Goal: Information Seeking & Learning: Learn about a topic

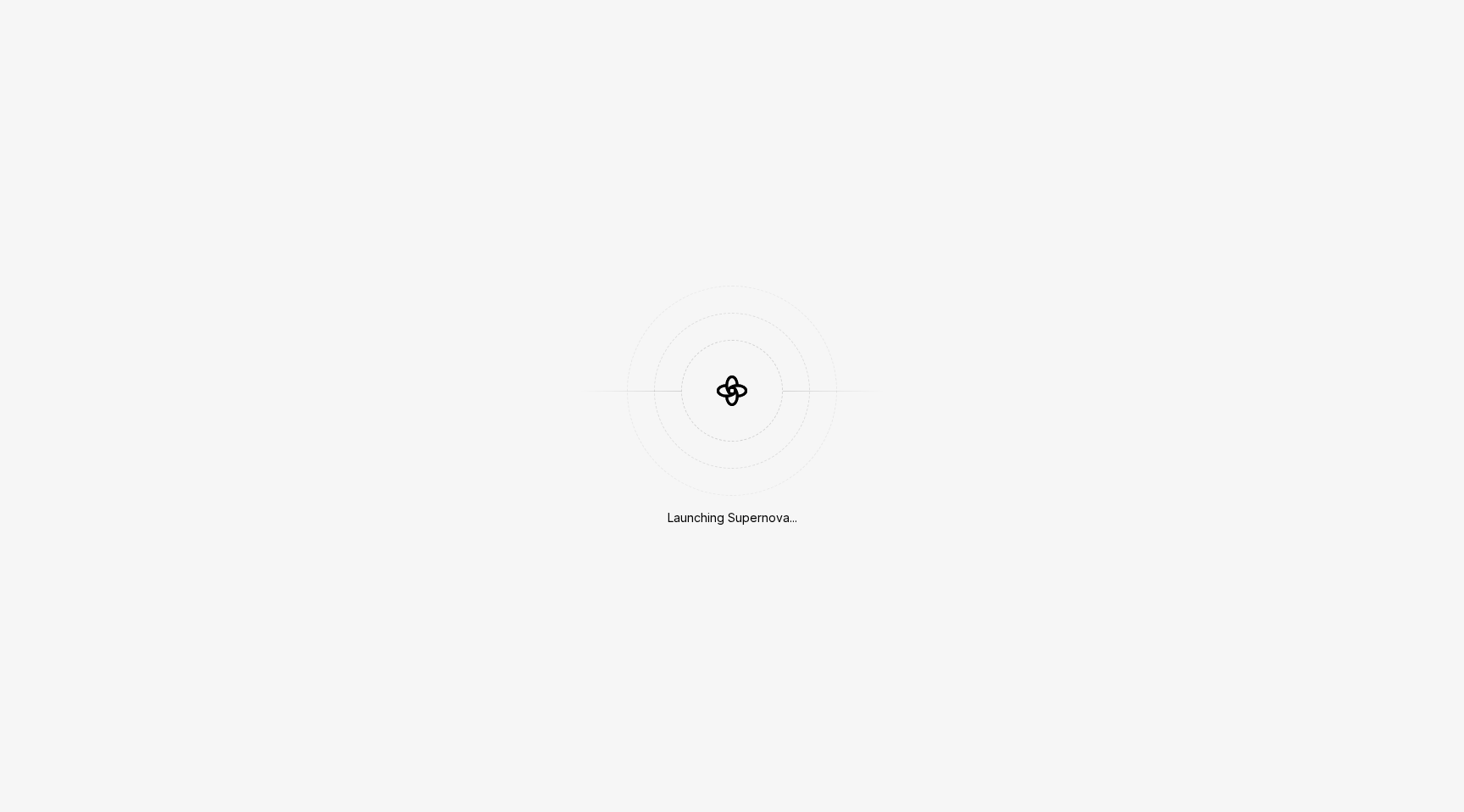
click at [877, 565] on div "Launching Supernova..." at bounding box center [732, 406] width 1464 height 812
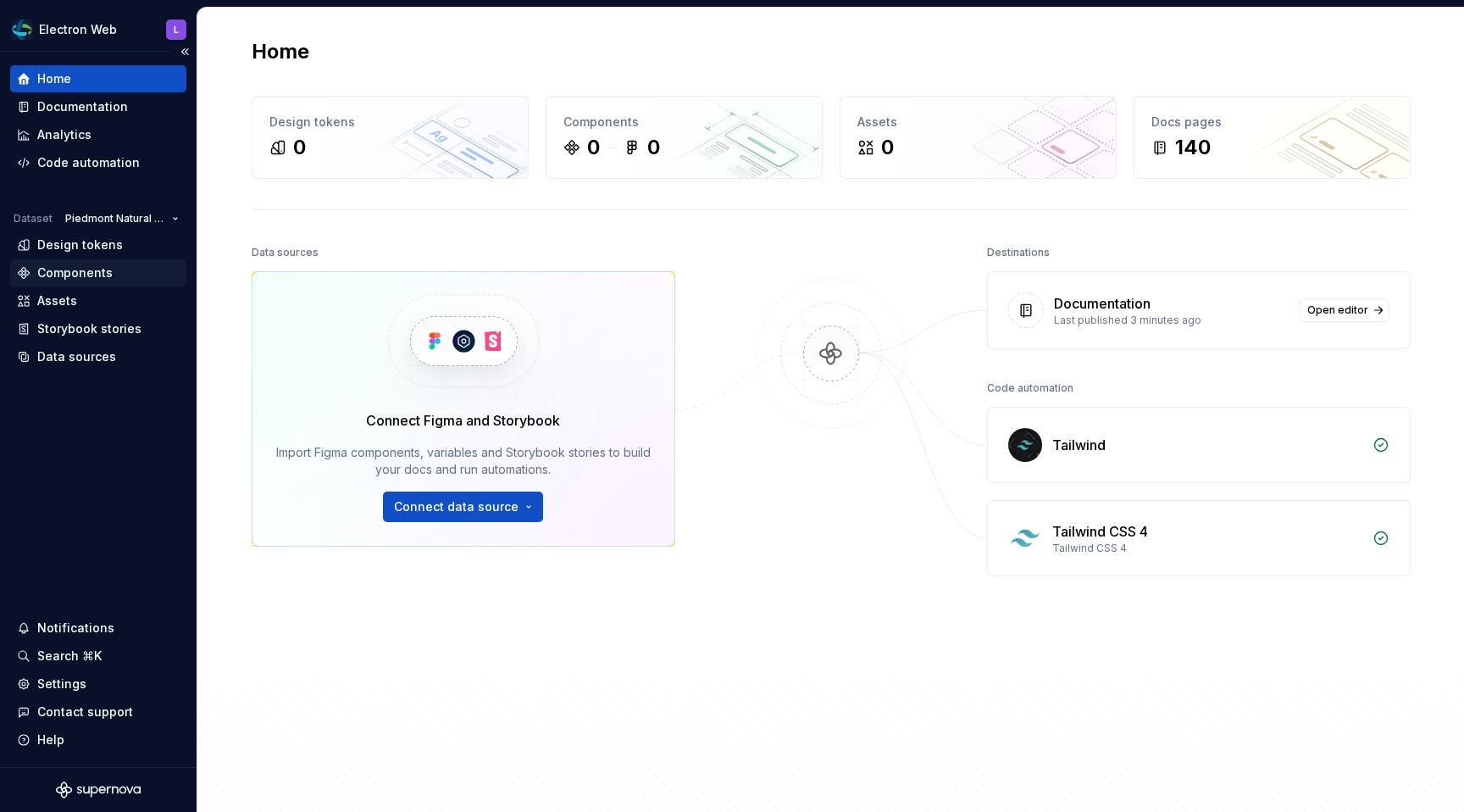
click at [80, 270] on div "Components" at bounding box center [75, 272] width 76 height 17
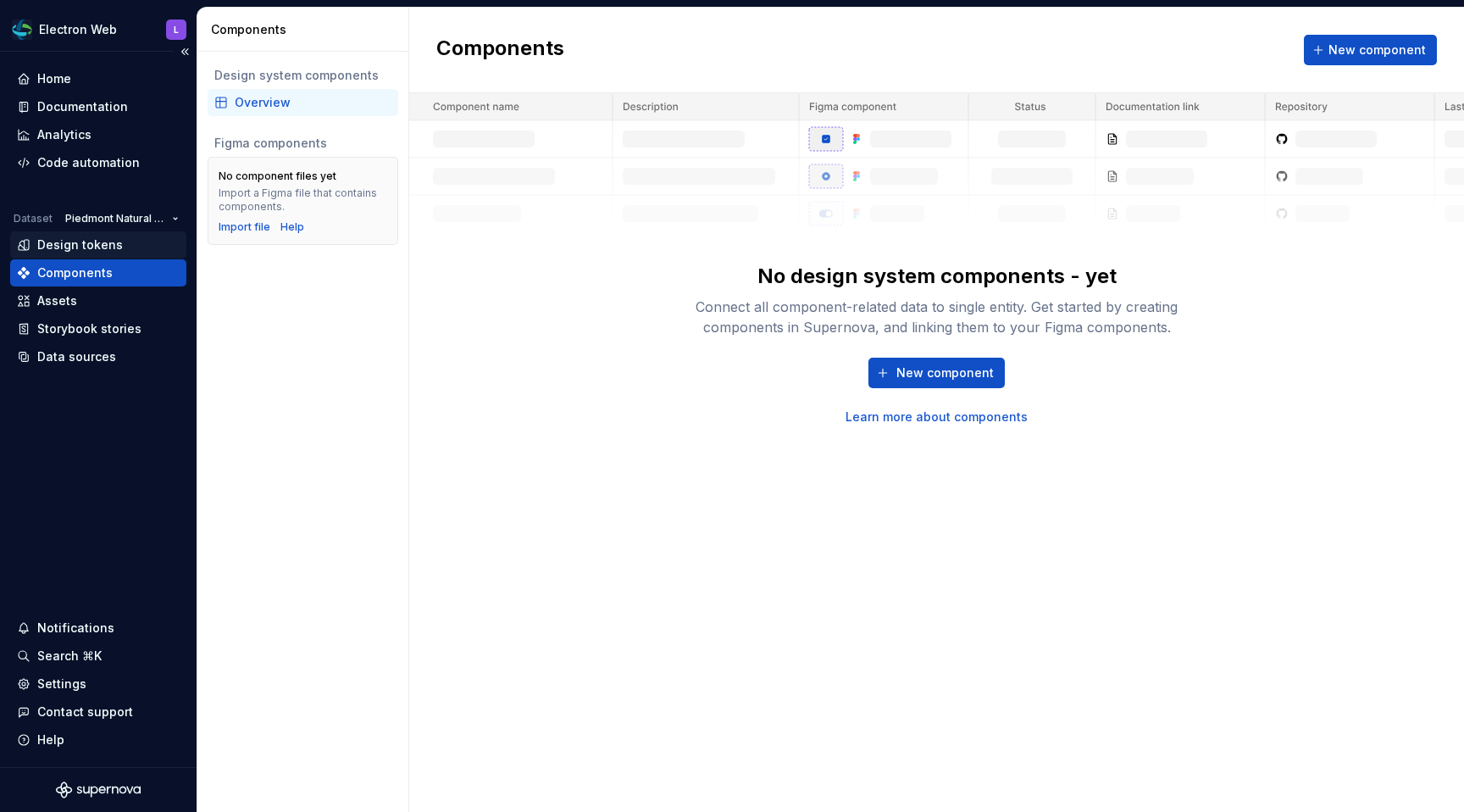
click at [124, 247] on div "Design tokens" at bounding box center [98, 245] width 163 height 17
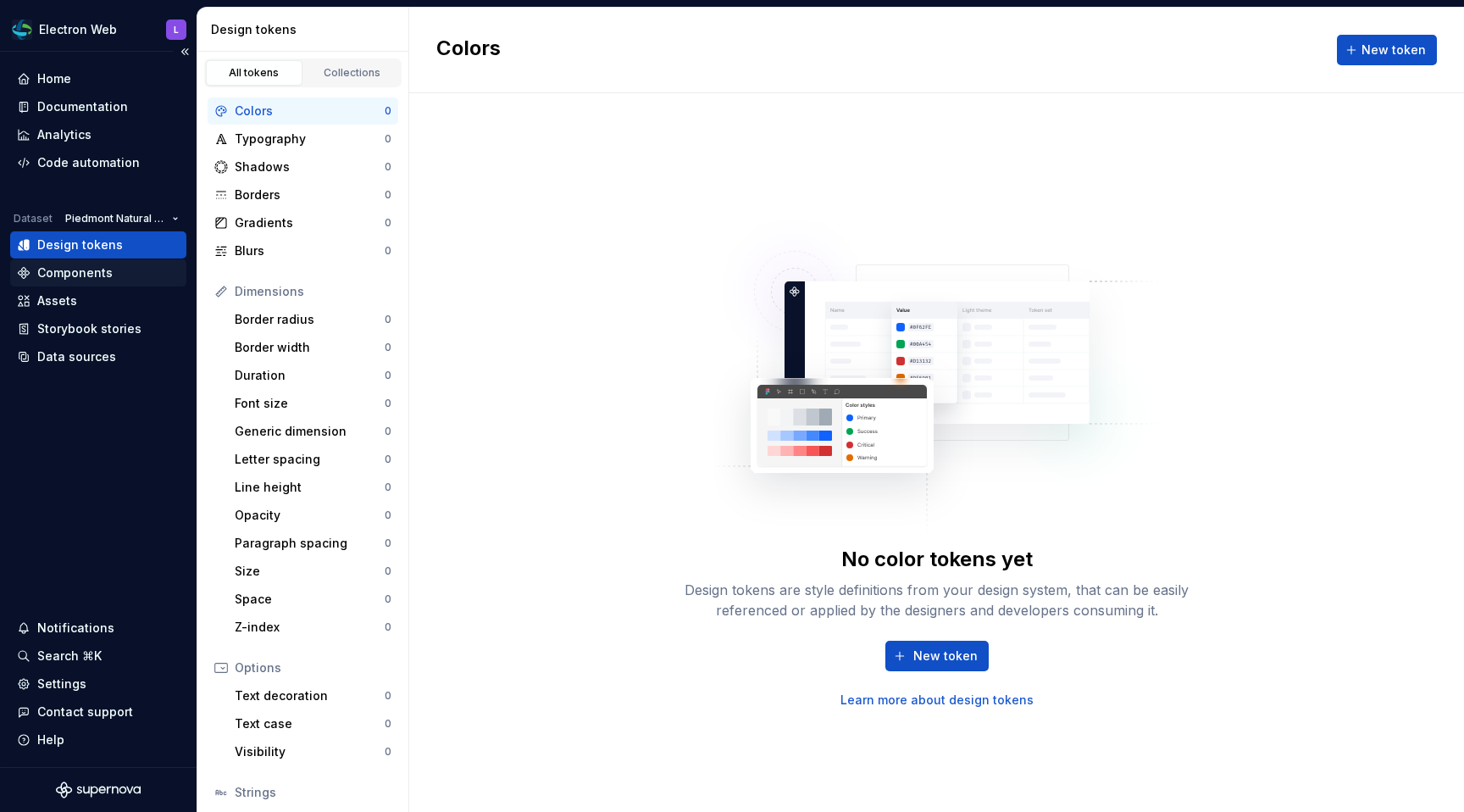
click at [79, 280] on div "Components" at bounding box center [75, 272] width 76 height 17
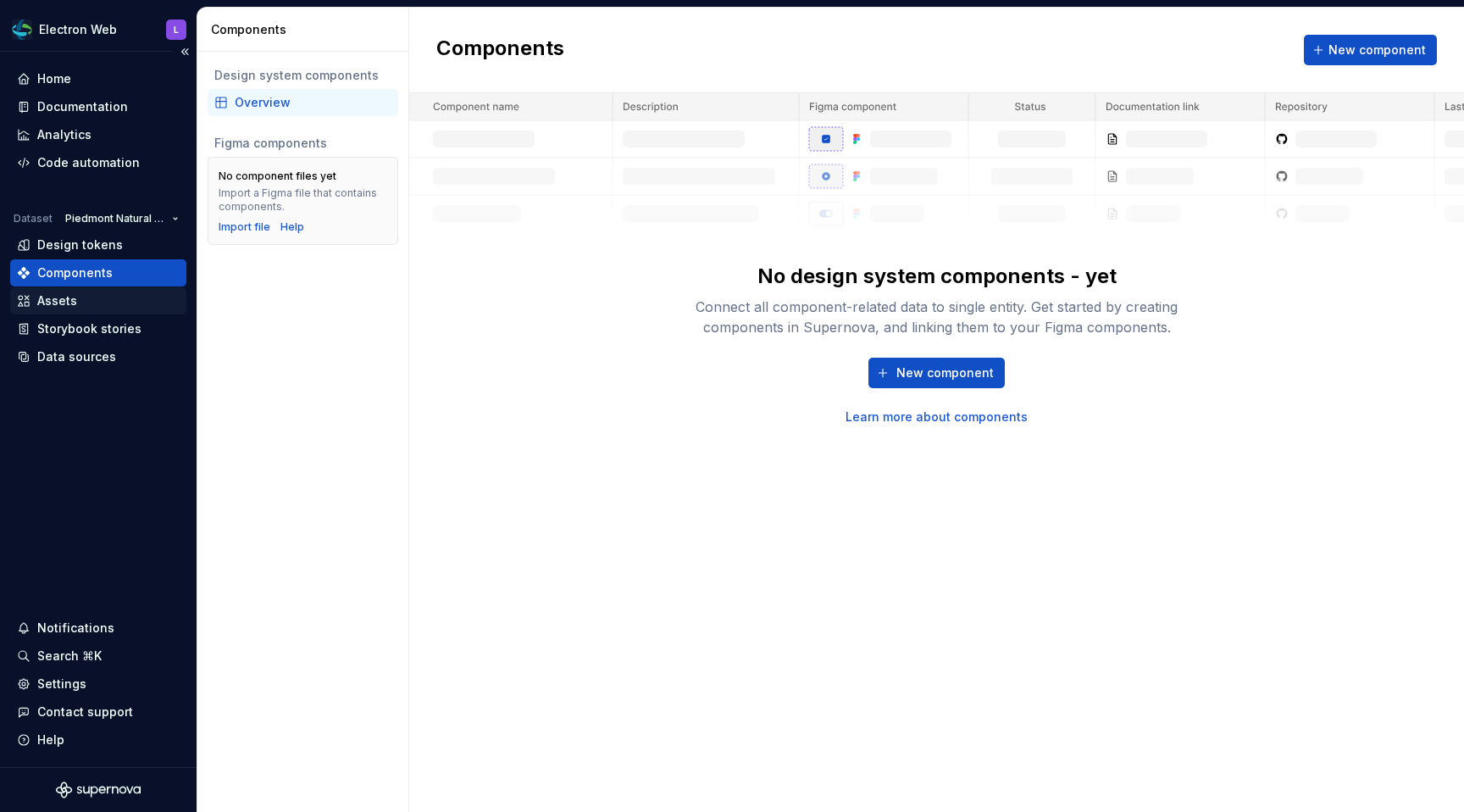
click at [97, 300] on div "Assets" at bounding box center [98, 300] width 163 height 17
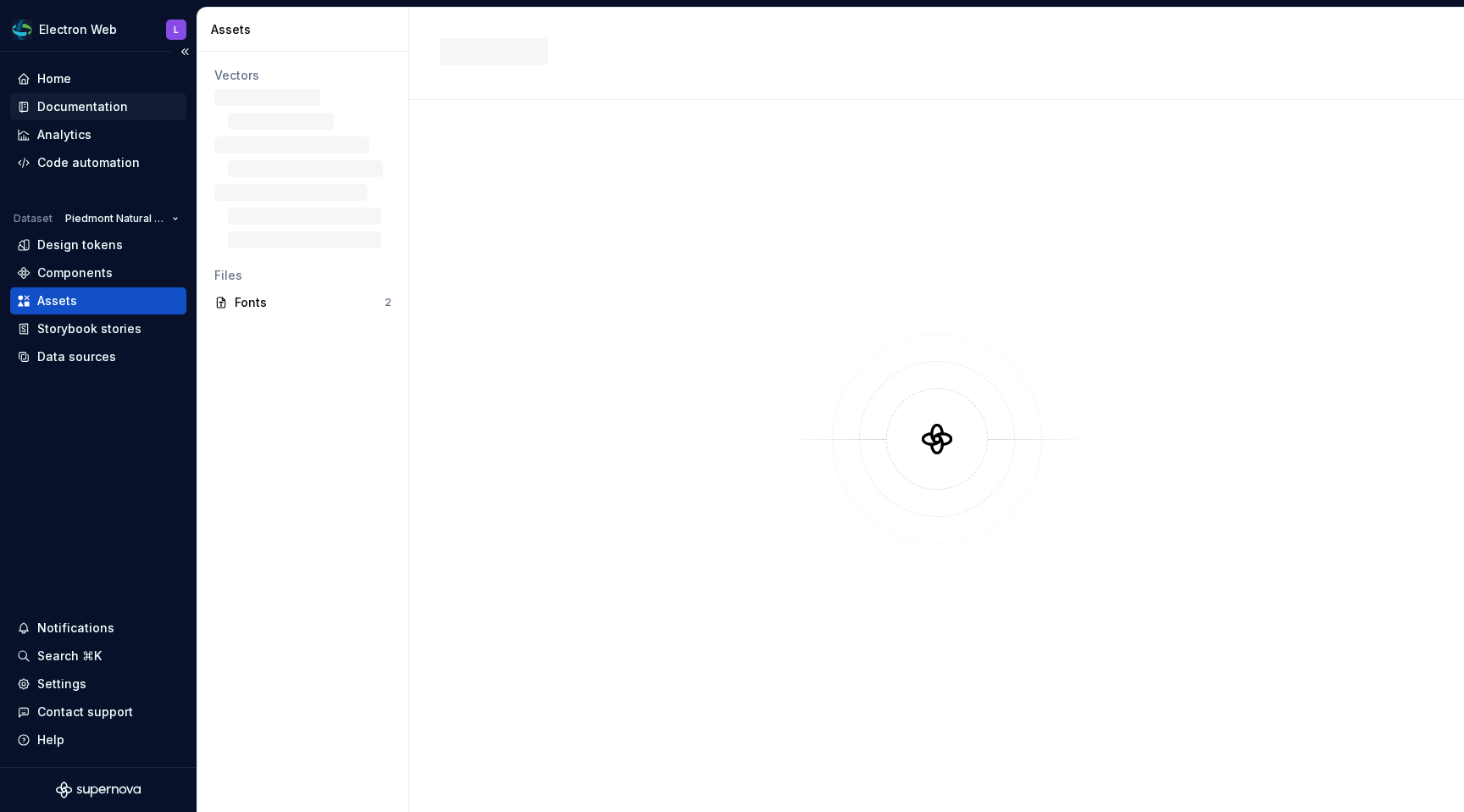
click at [126, 106] on div "Documentation" at bounding box center [98, 107] width 163 height 17
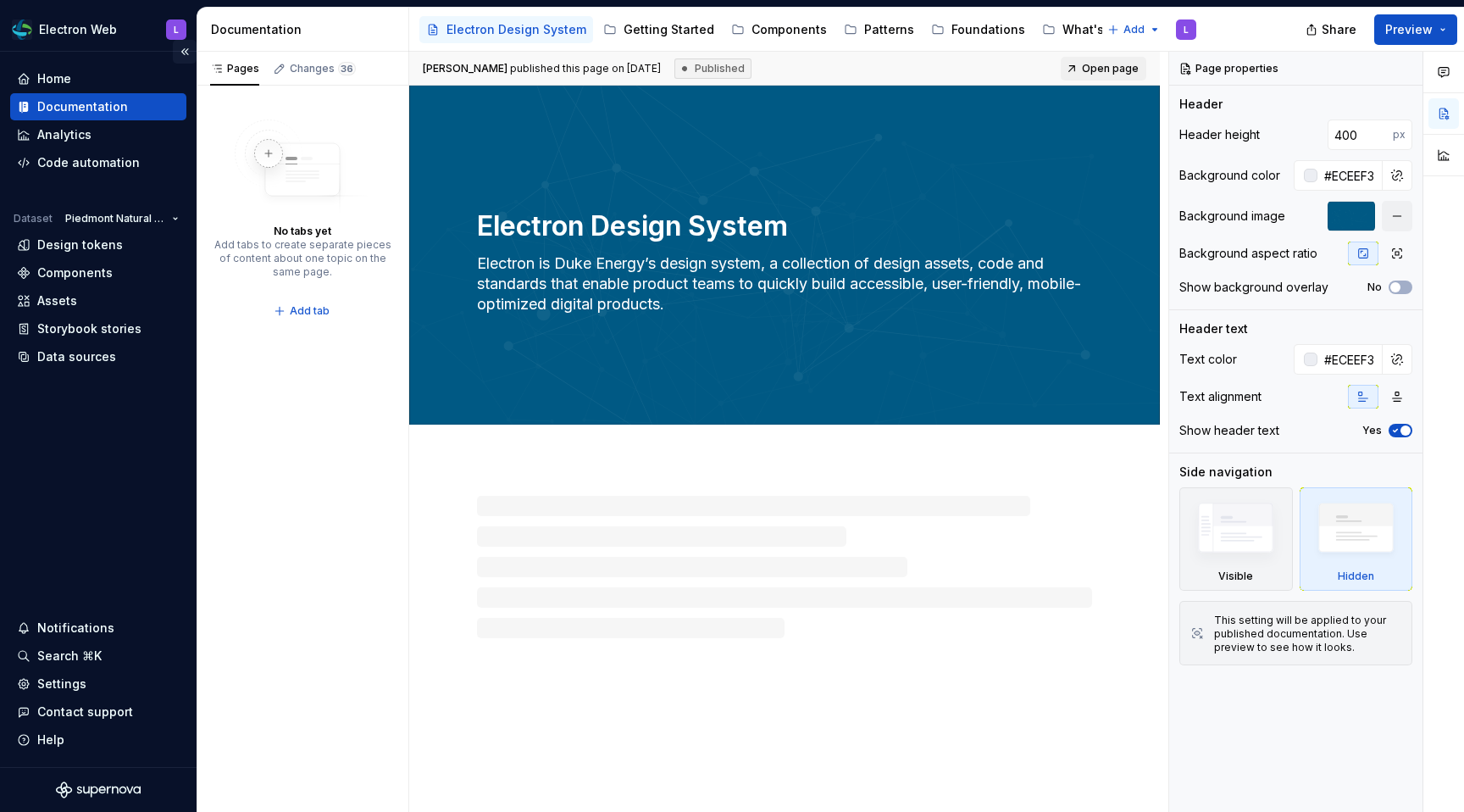
click at [180, 51] on button "Collapse sidebar" at bounding box center [185, 52] width 24 height 24
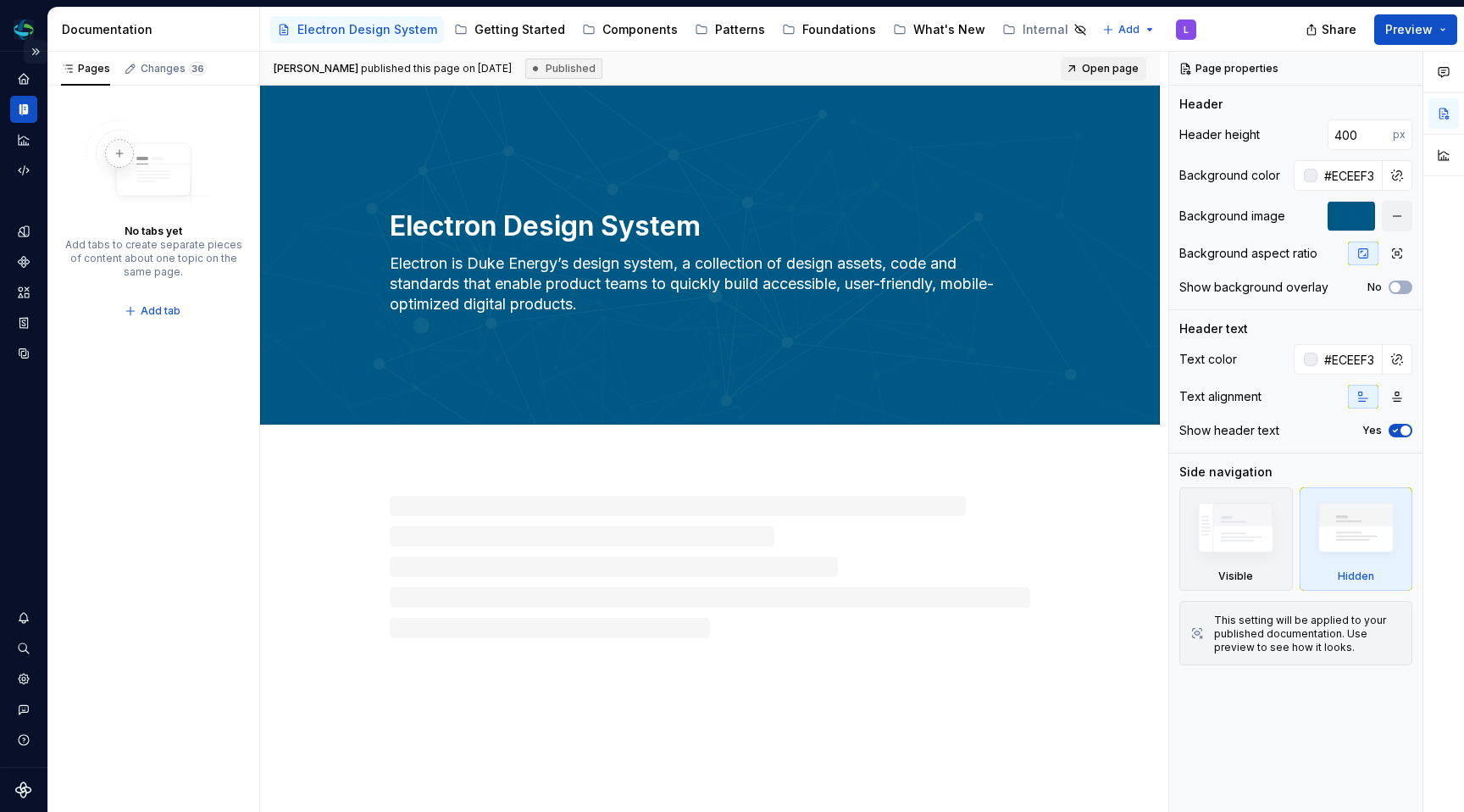
click at [34, 50] on button "Expand sidebar" at bounding box center [36, 52] width 24 height 24
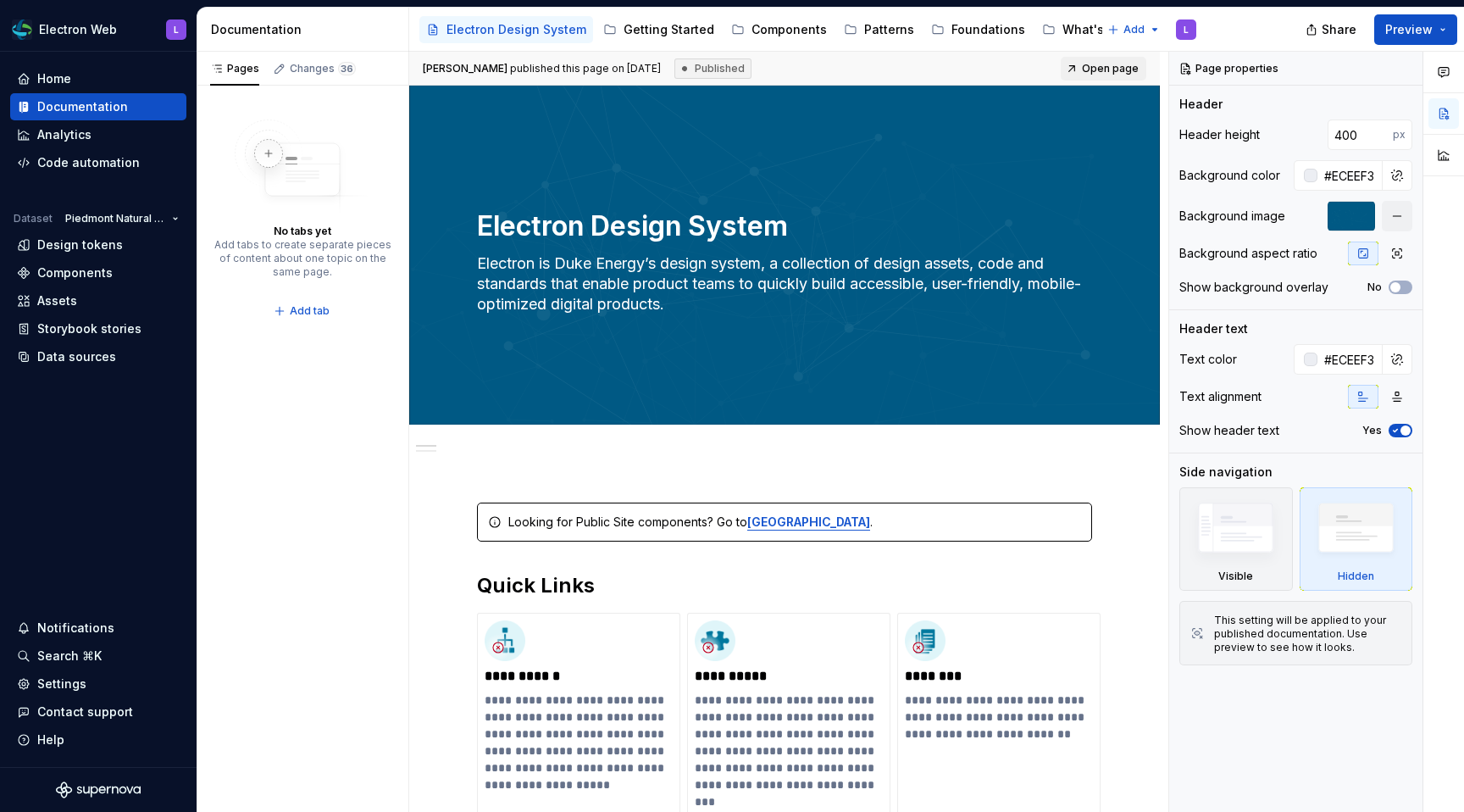
type textarea "*"
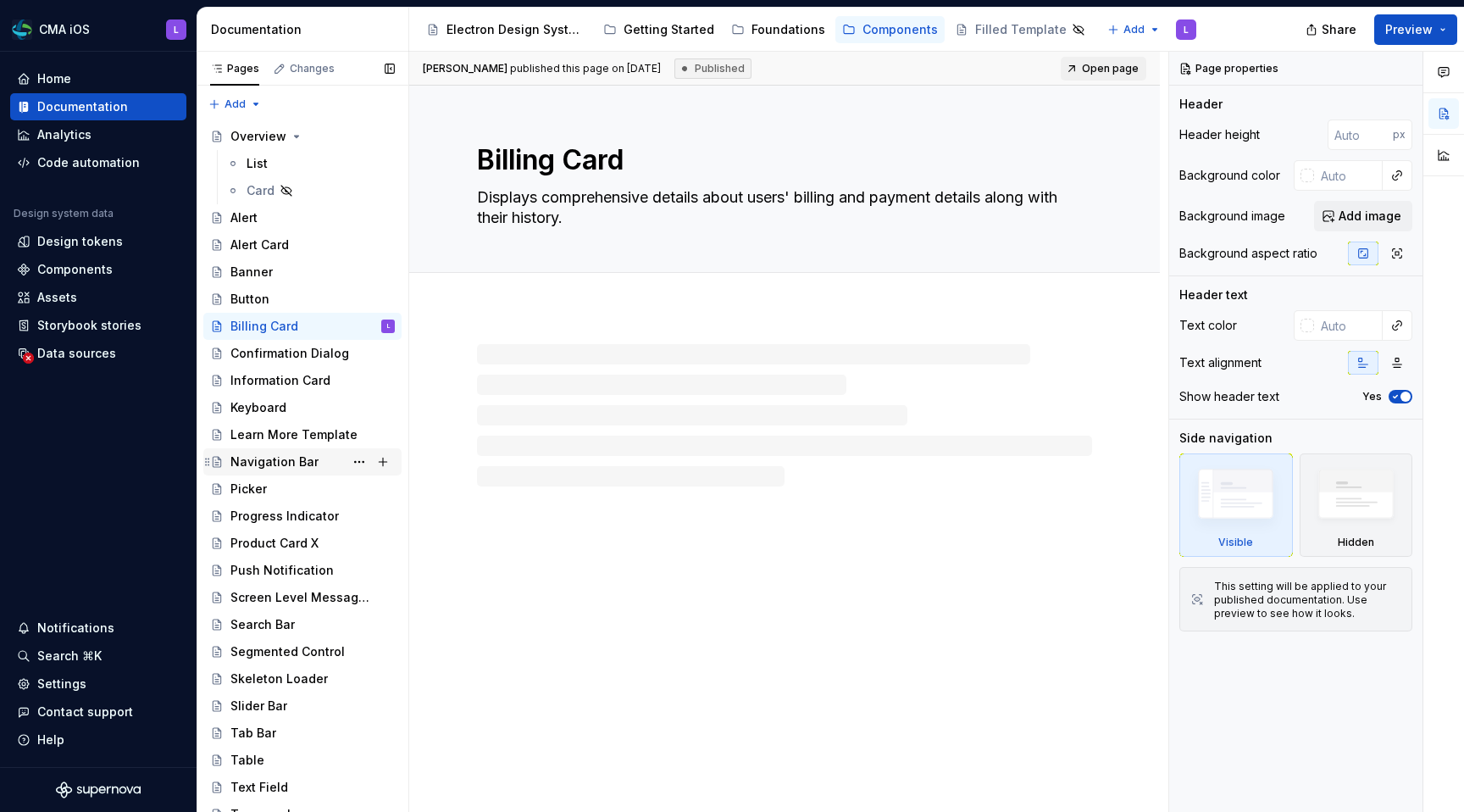
scroll to position [12, 0]
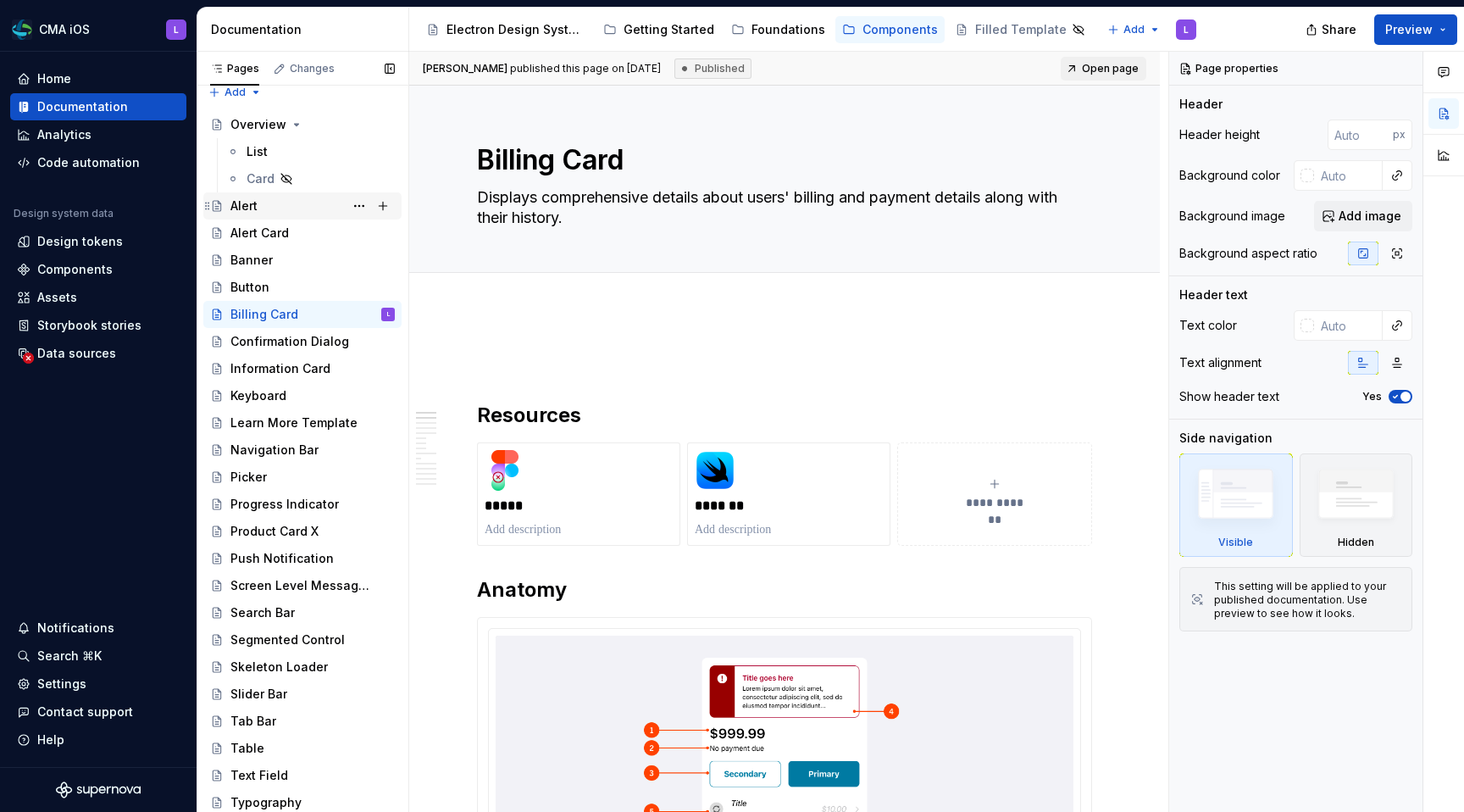
click at [282, 208] on div "Alert" at bounding box center [312, 206] width 165 height 24
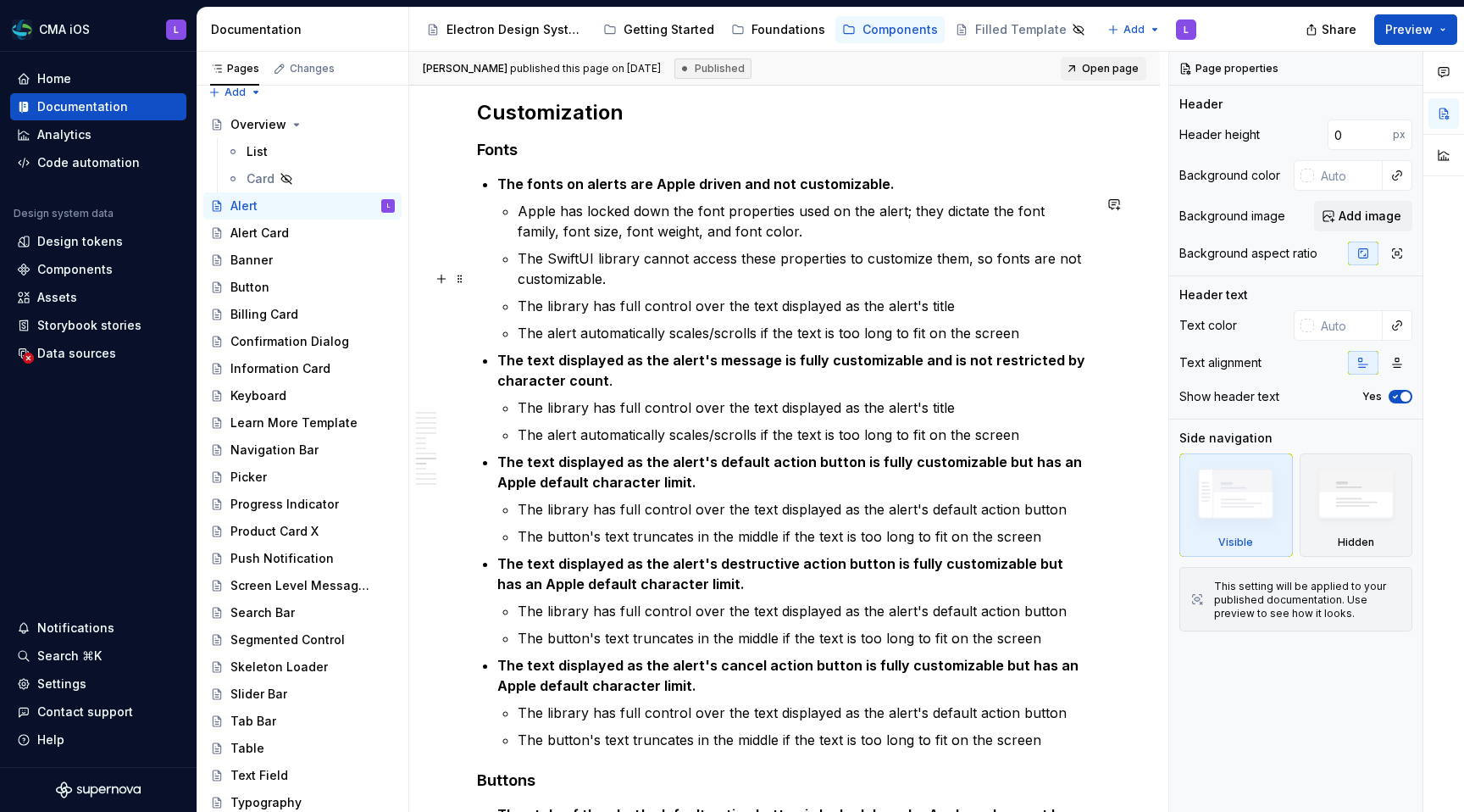
scroll to position [3216, 0]
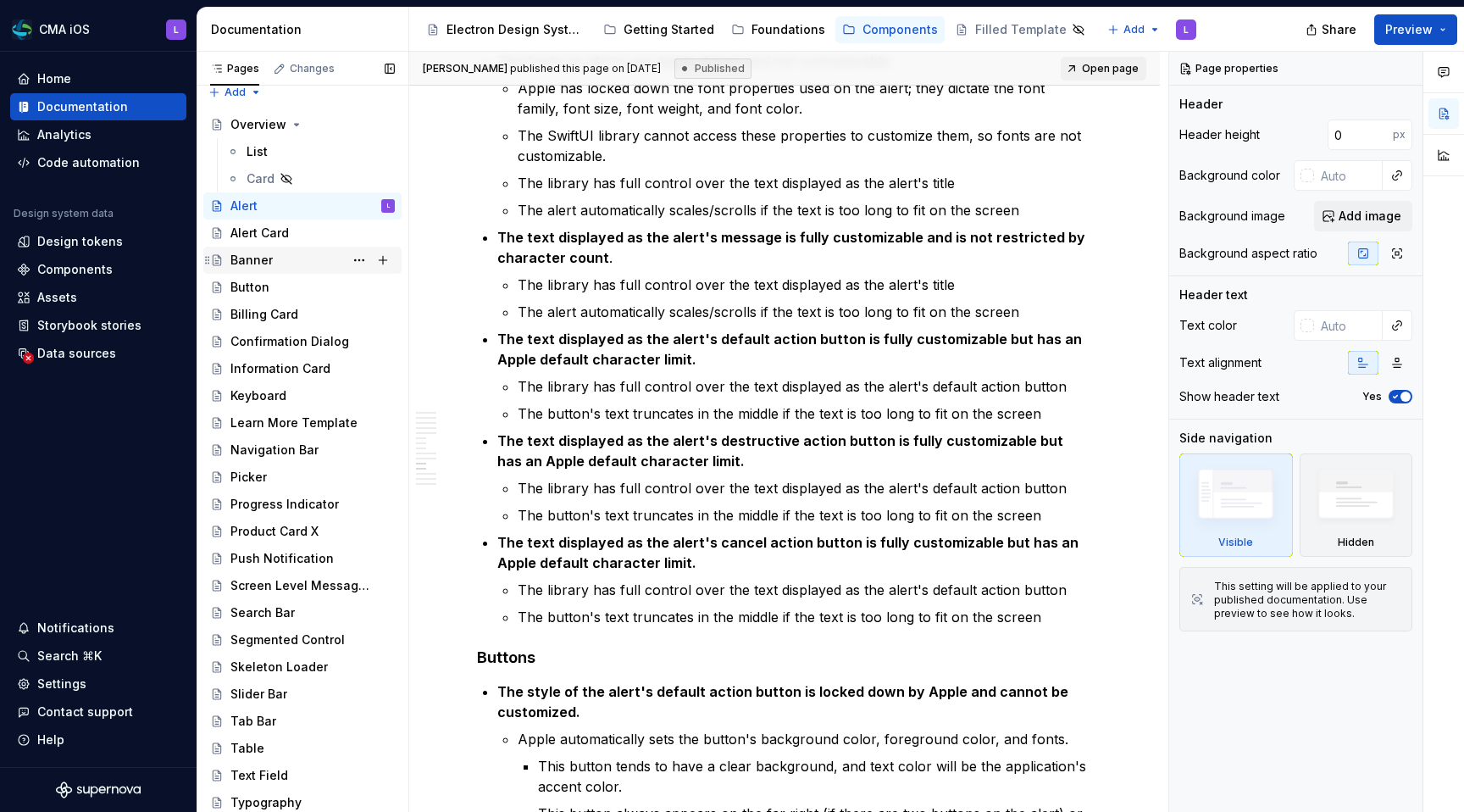
click at [297, 262] on div "Banner" at bounding box center [312, 260] width 165 height 24
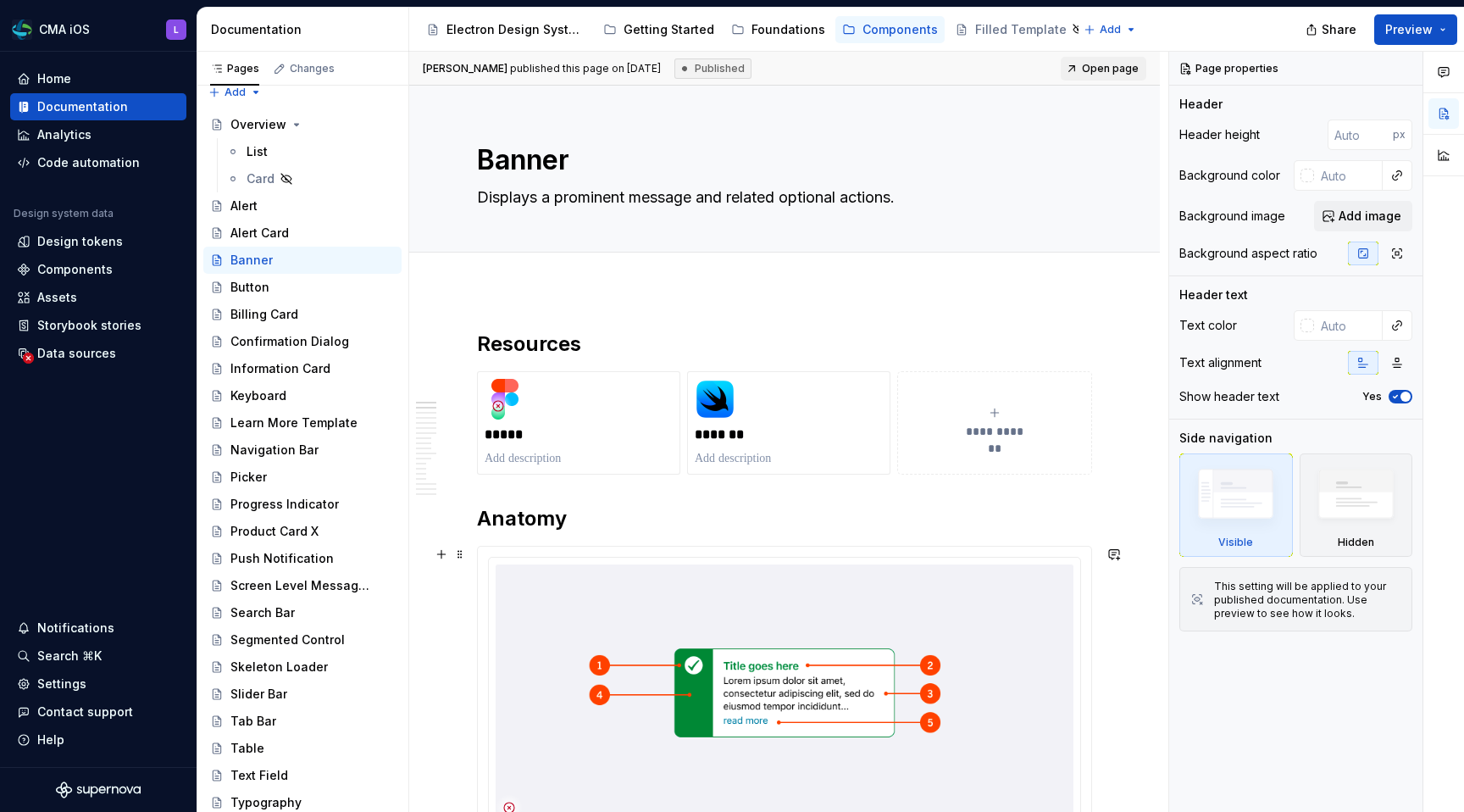
type textarea "*"
